Goal: Information Seeking & Learning: Learn about a topic

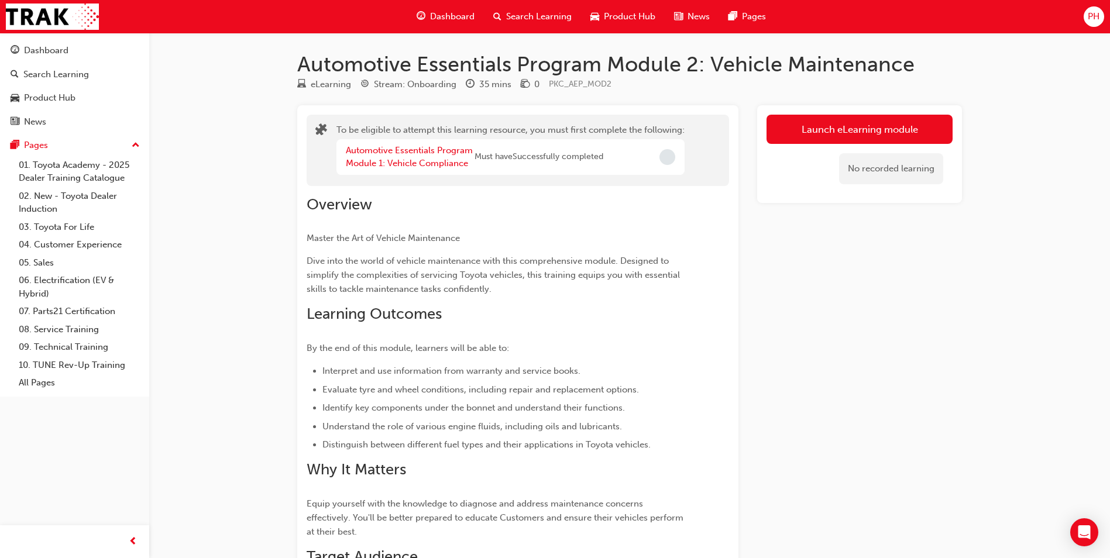
click at [472, 15] on span "Dashboard" at bounding box center [452, 16] width 44 height 13
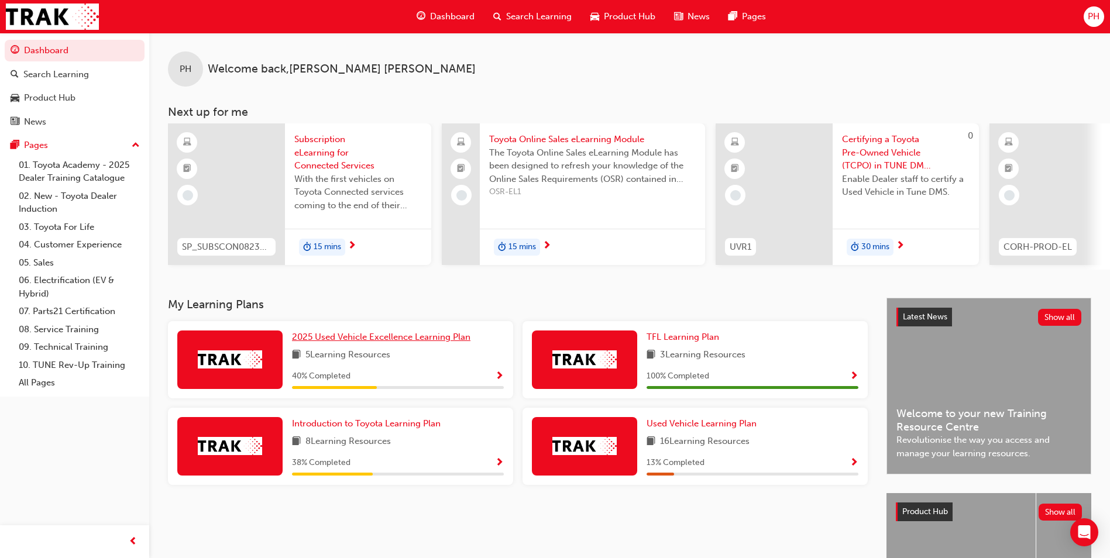
click at [389, 342] on span "2025 Used Vehicle Excellence Learning Plan" at bounding box center [381, 337] width 179 height 11
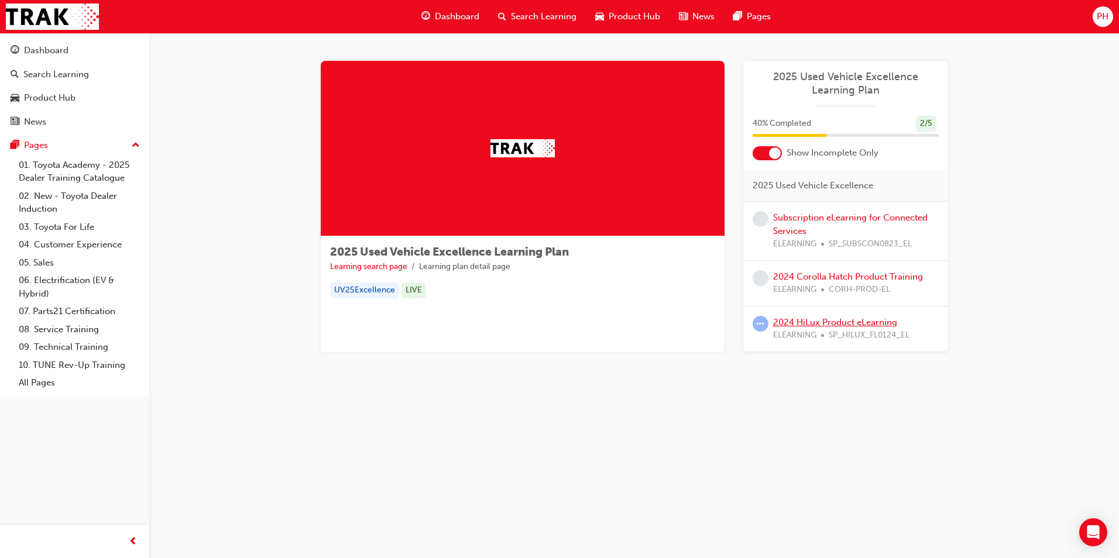
click at [843, 325] on link "2024 HiLux Product eLearning" at bounding box center [835, 322] width 124 height 11
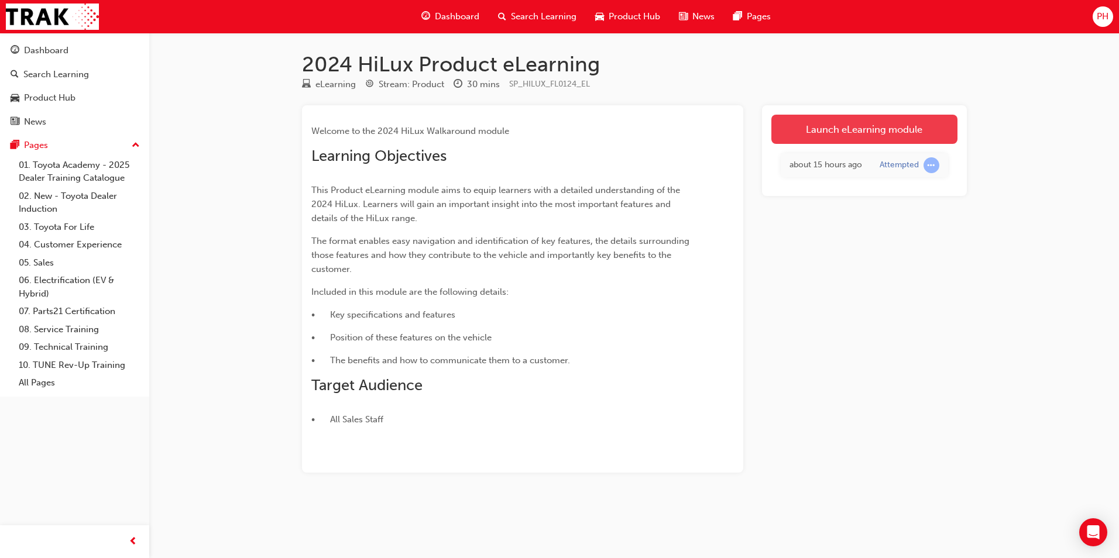
click at [877, 127] on link "Launch eLearning module" at bounding box center [864, 129] width 186 height 29
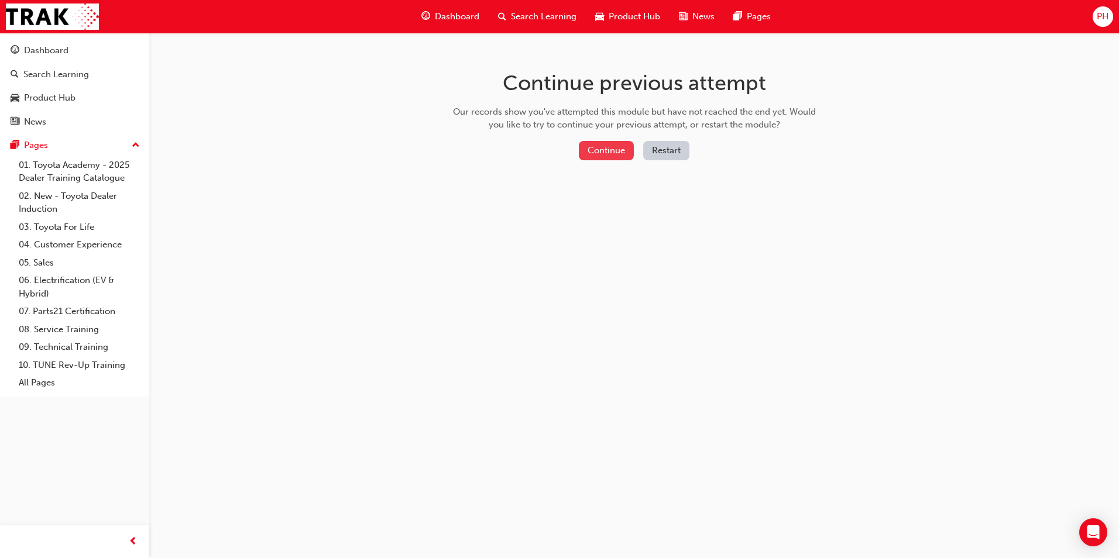
click at [619, 144] on button "Continue" at bounding box center [606, 150] width 55 height 19
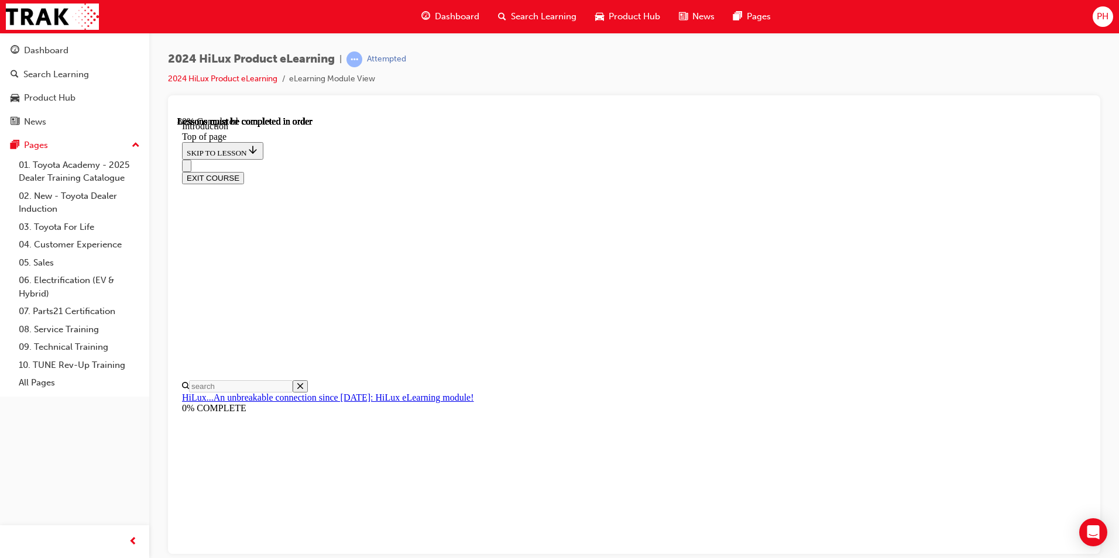
scroll to position [36, 0]
